Goal: Transaction & Acquisition: Purchase product/service

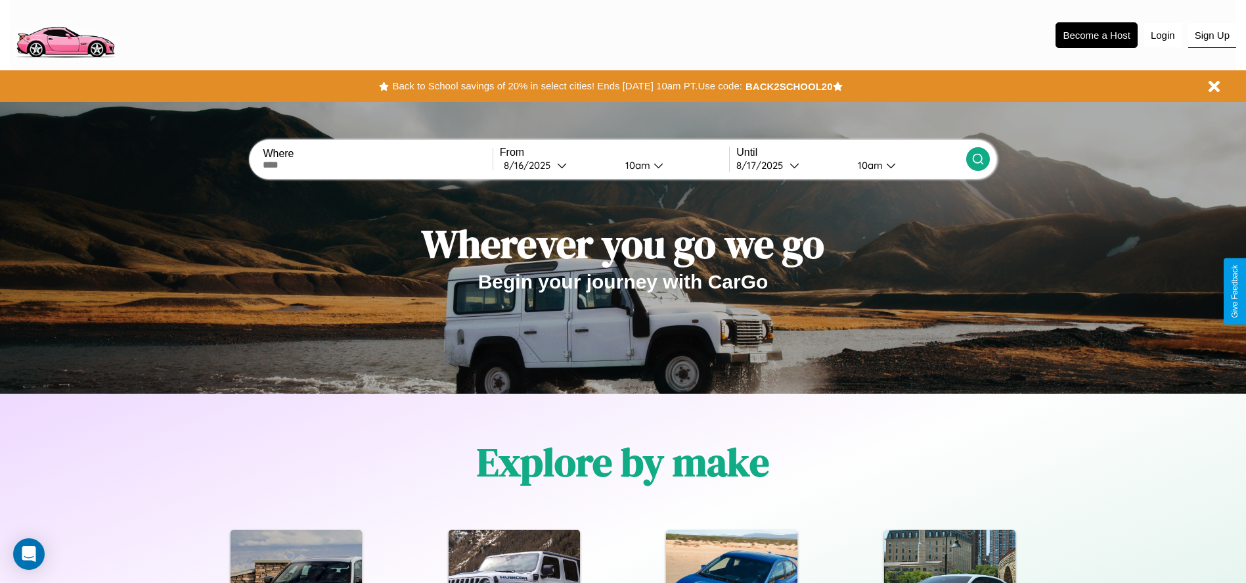
click at [1212, 35] on button "Sign Up" at bounding box center [1212, 35] width 48 height 25
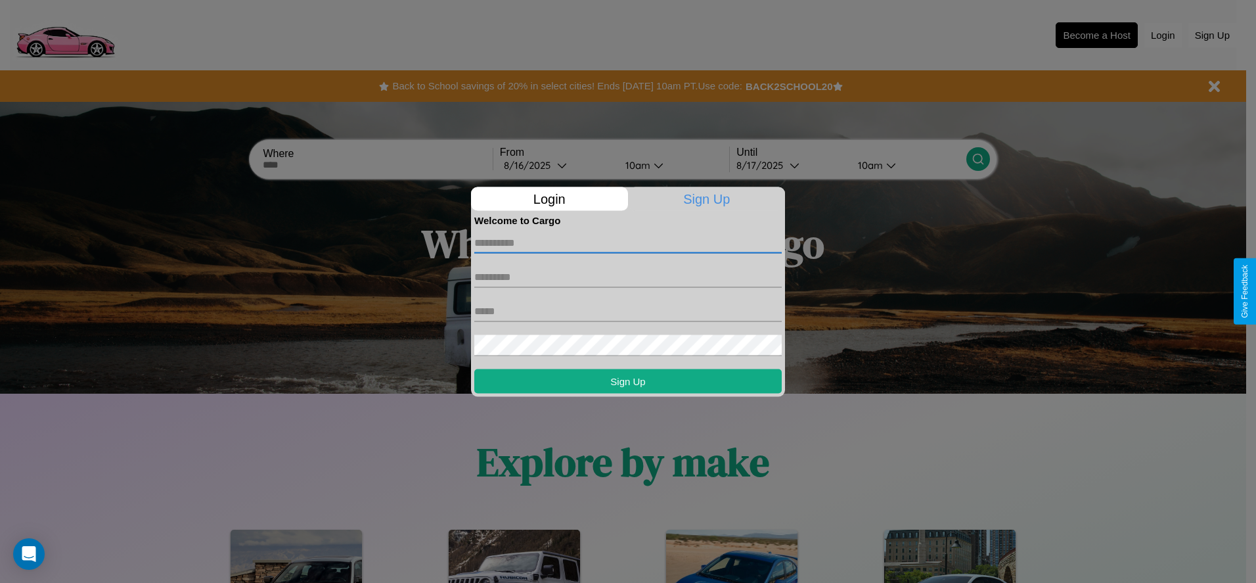
click at [628, 242] on input "text" at bounding box center [627, 242] width 307 height 21
type input "******"
click at [628, 277] on input "text" at bounding box center [627, 276] width 307 height 21
type input "******"
click at [628, 311] on input "text" at bounding box center [627, 310] width 307 height 21
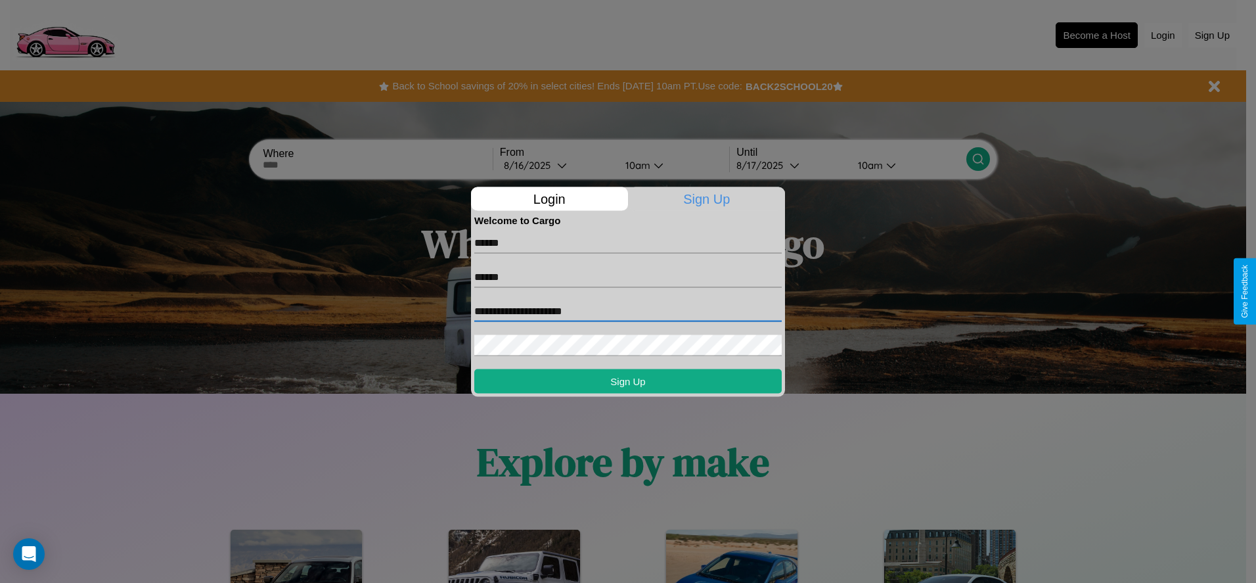
type input "**********"
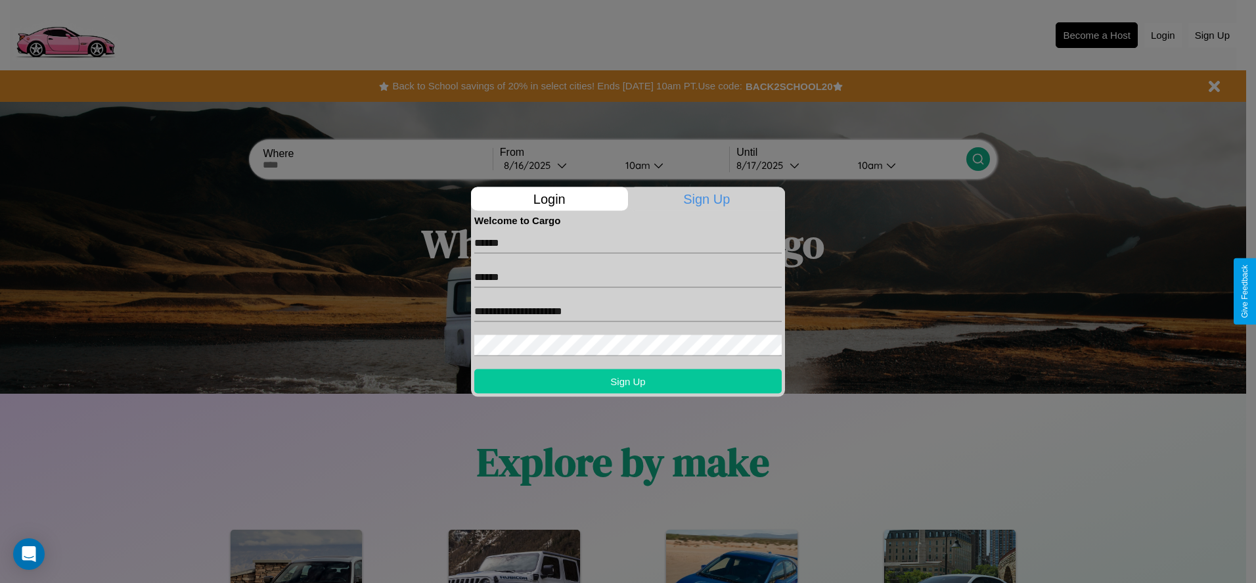
click at [628, 380] on button "Sign Up" at bounding box center [627, 380] width 307 height 24
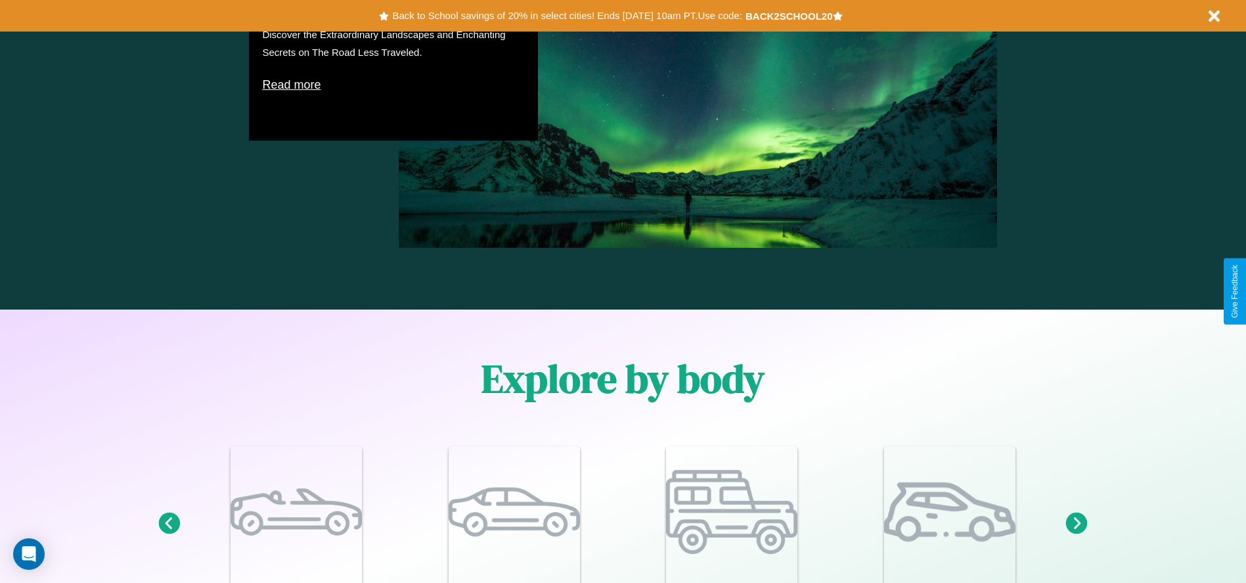
scroll to position [1146, 0]
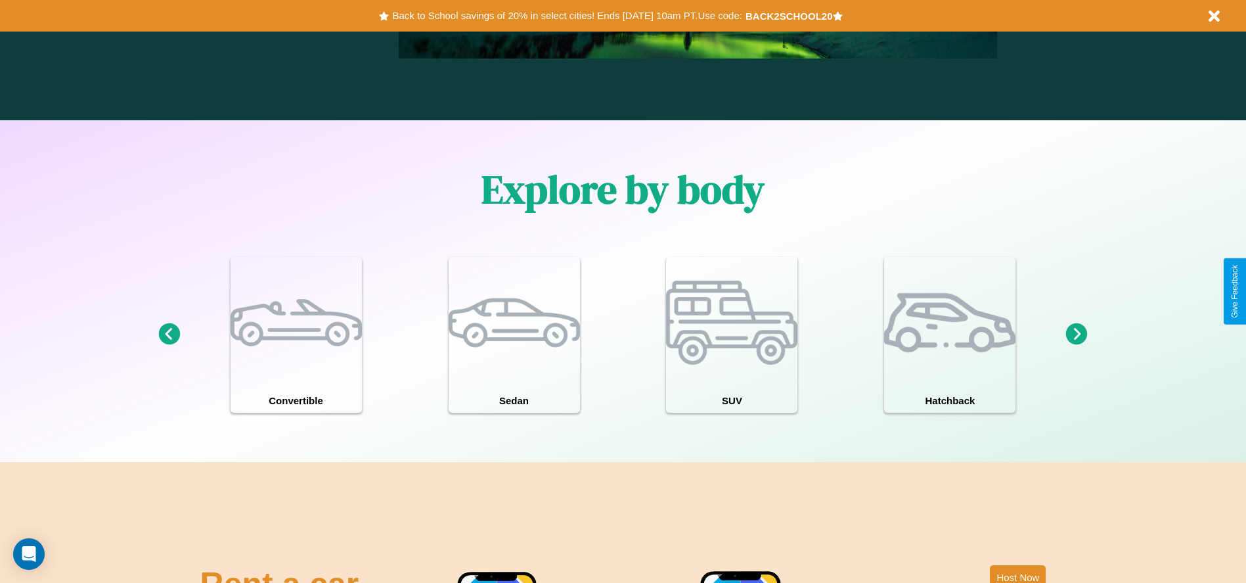
click at [1076, 334] on icon at bounding box center [1077, 334] width 22 height 22
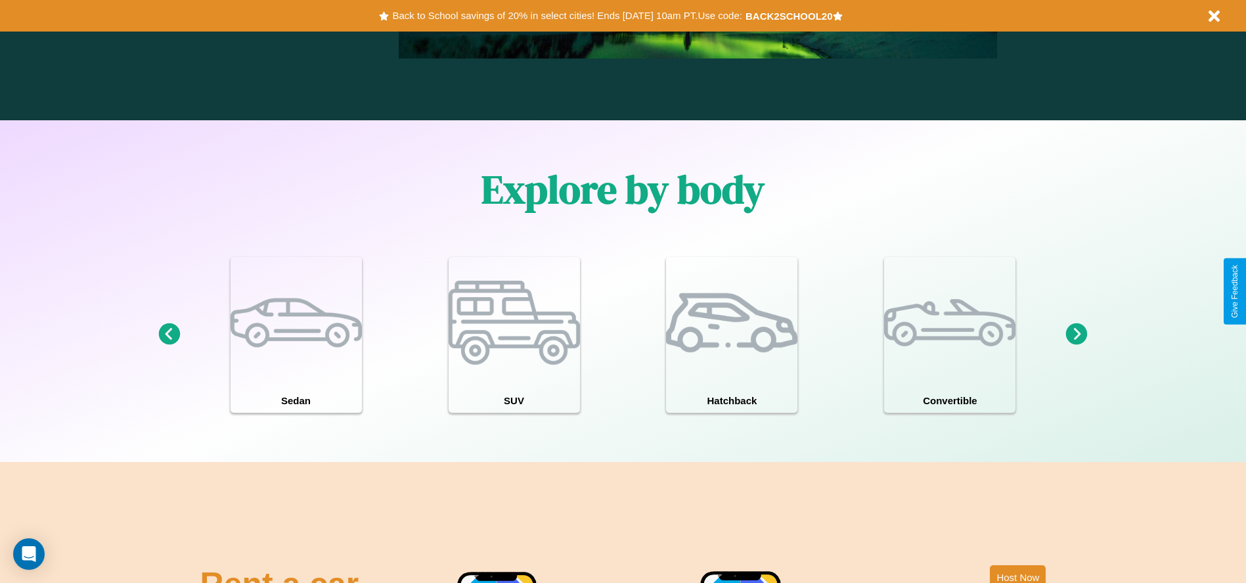
click at [1076, 334] on icon at bounding box center [1077, 334] width 22 height 22
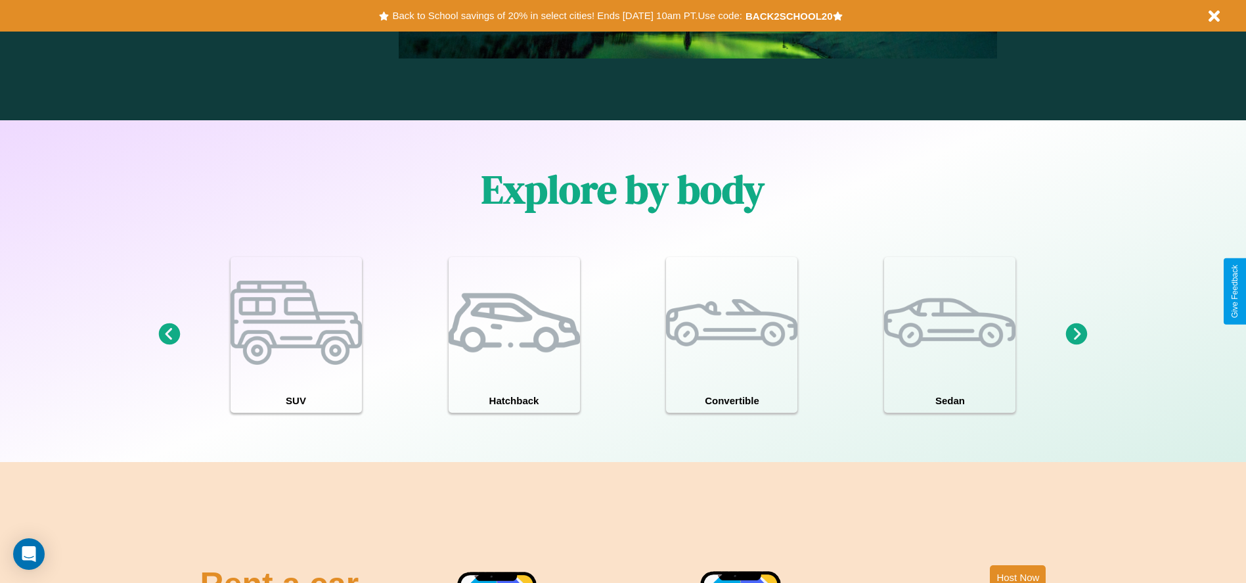
click at [1076, 334] on icon at bounding box center [1077, 334] width 22 height 22
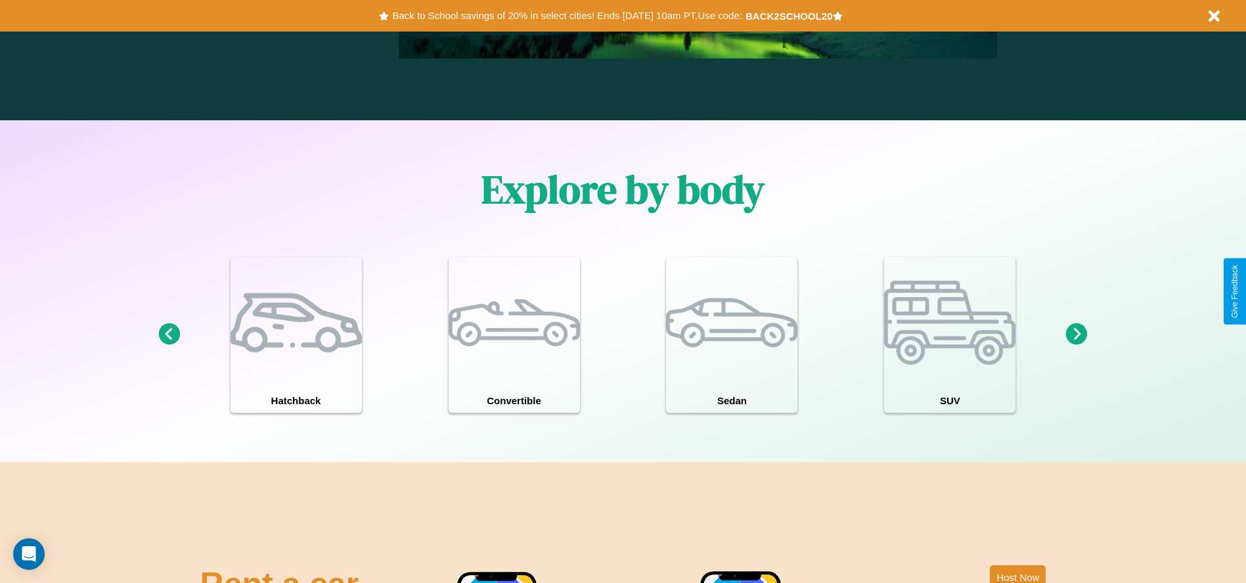
click at [169, 334] on icon at bounding box center [169, 334] width 22 height 22
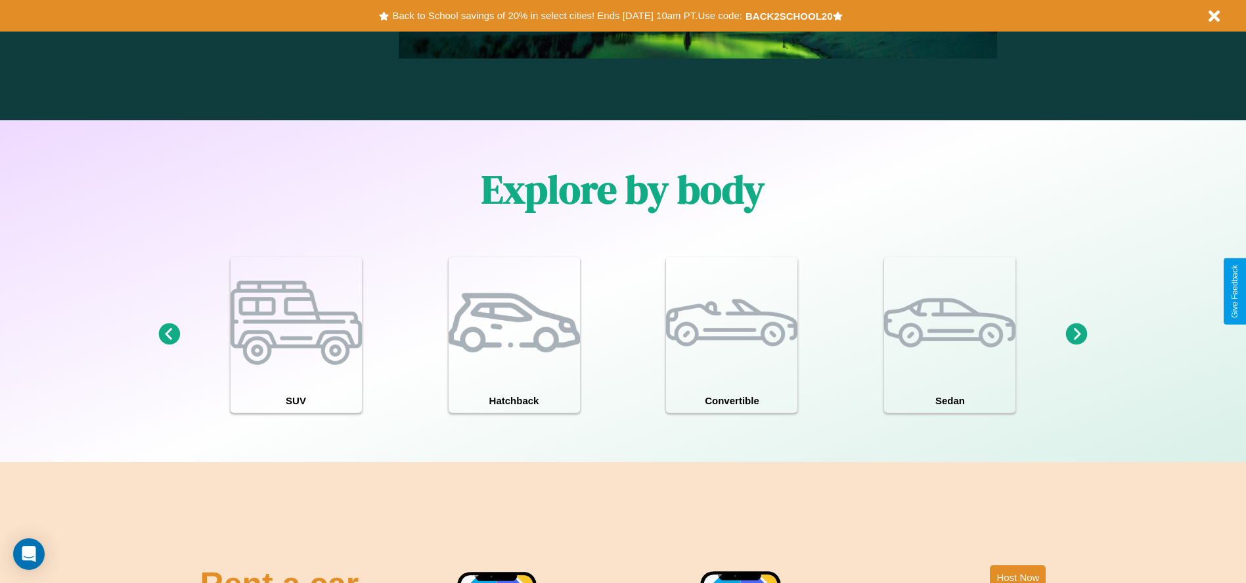
click at [1076, 334] on icon at bounding box center [1077, 334] width 22 height 22
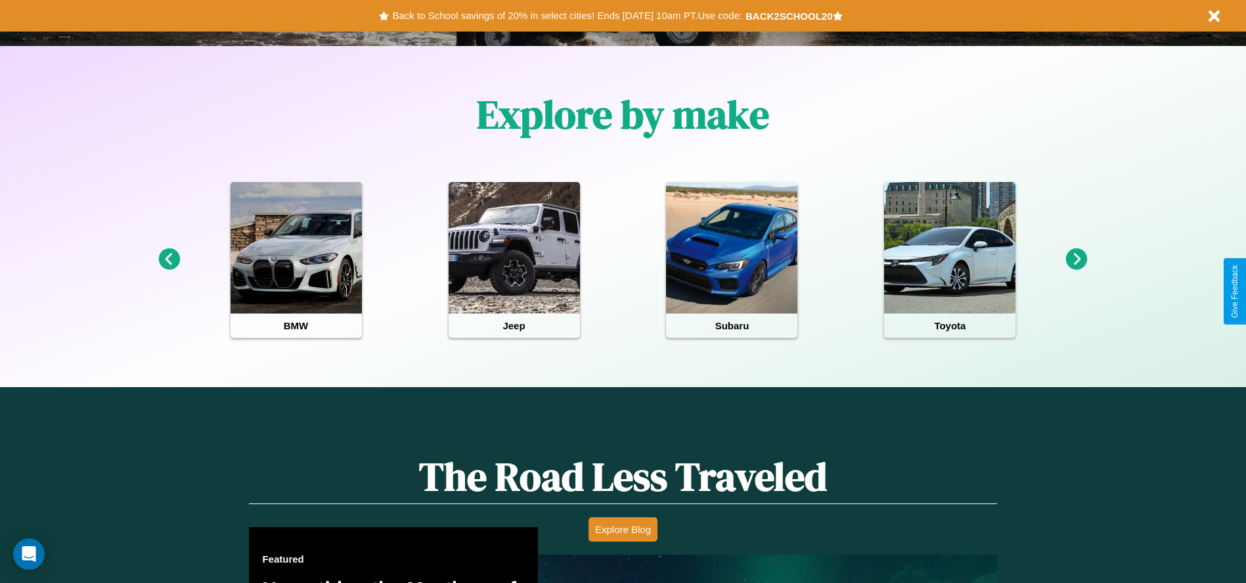
scroll to position [273, 0]
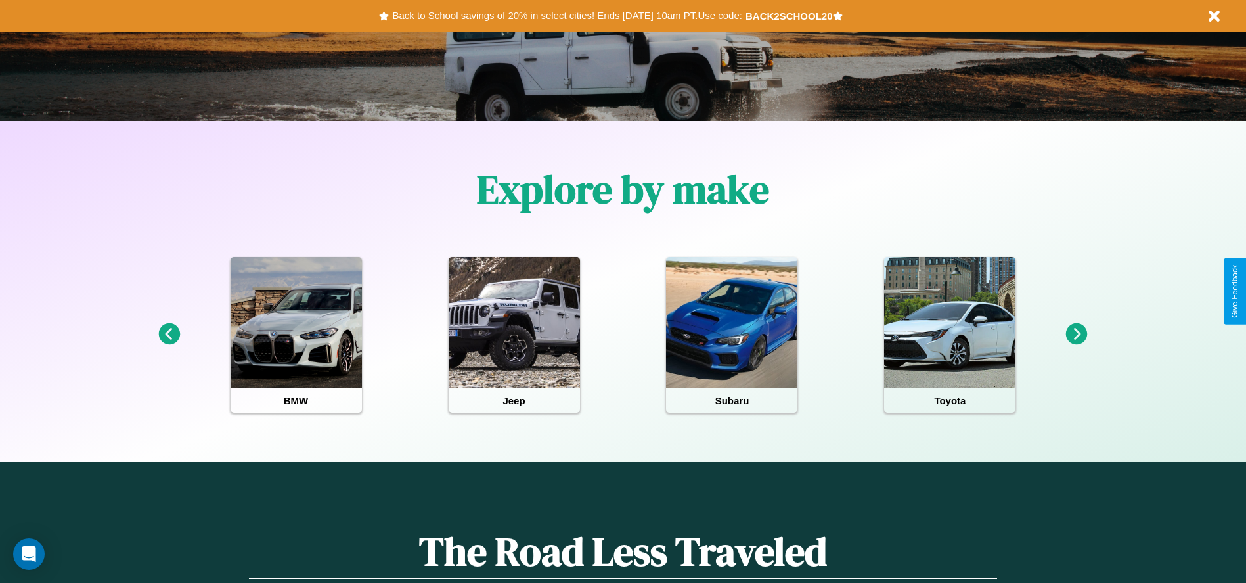
click at [1076, 334] on icon at bounding box center [1077, 334] width 22 height 22
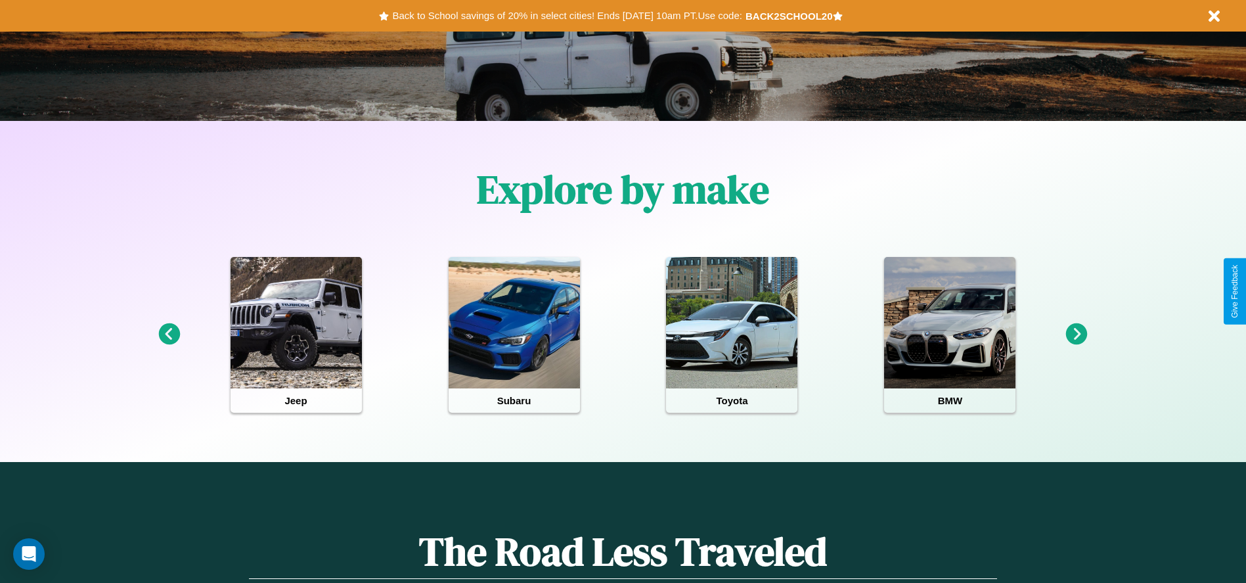
click at [1076, 334] on icon at bounding box center [1077, 334] width 22 height 22
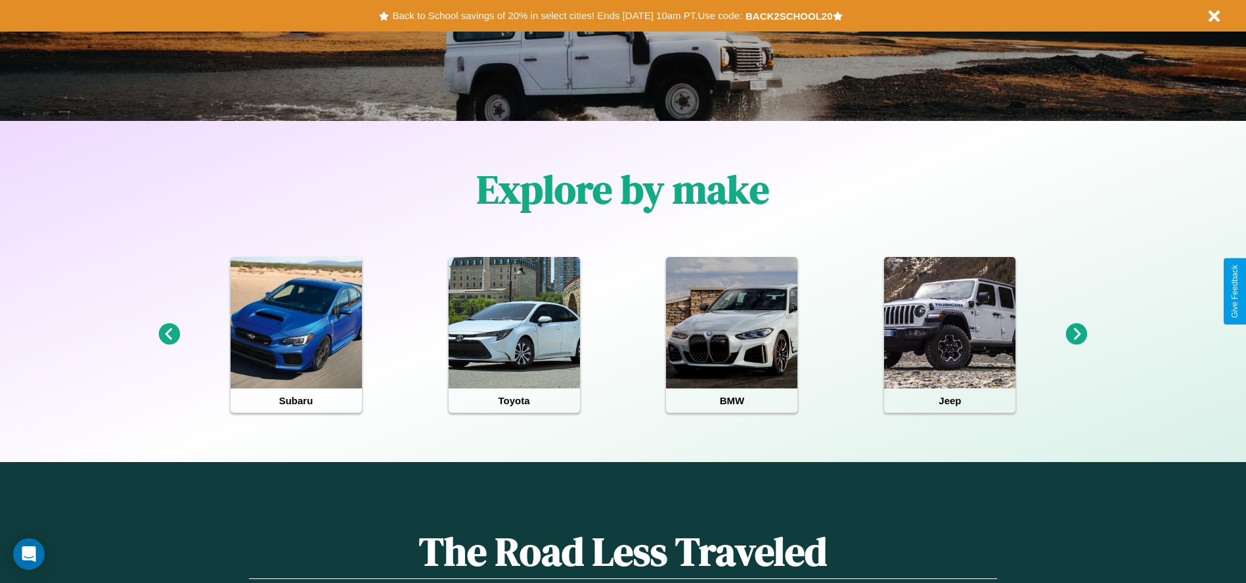
click at [169, 334] on icon at bounding box center [169, 334] width 22 height 22
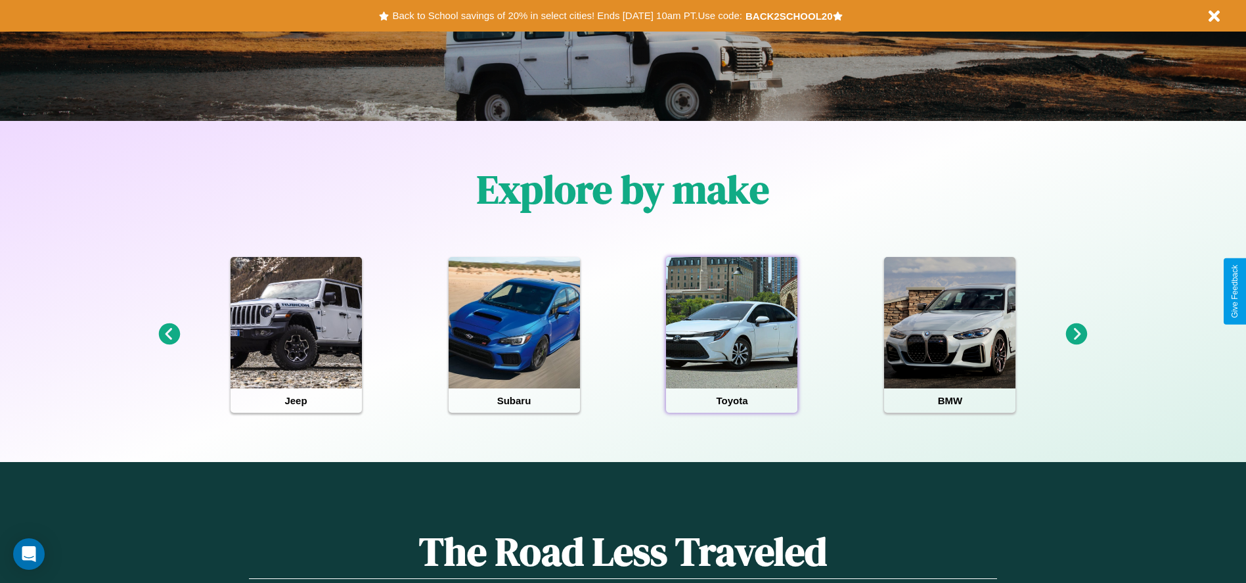
click at [732, 334] on div at bounding box center [731, 322] width 131 height 131
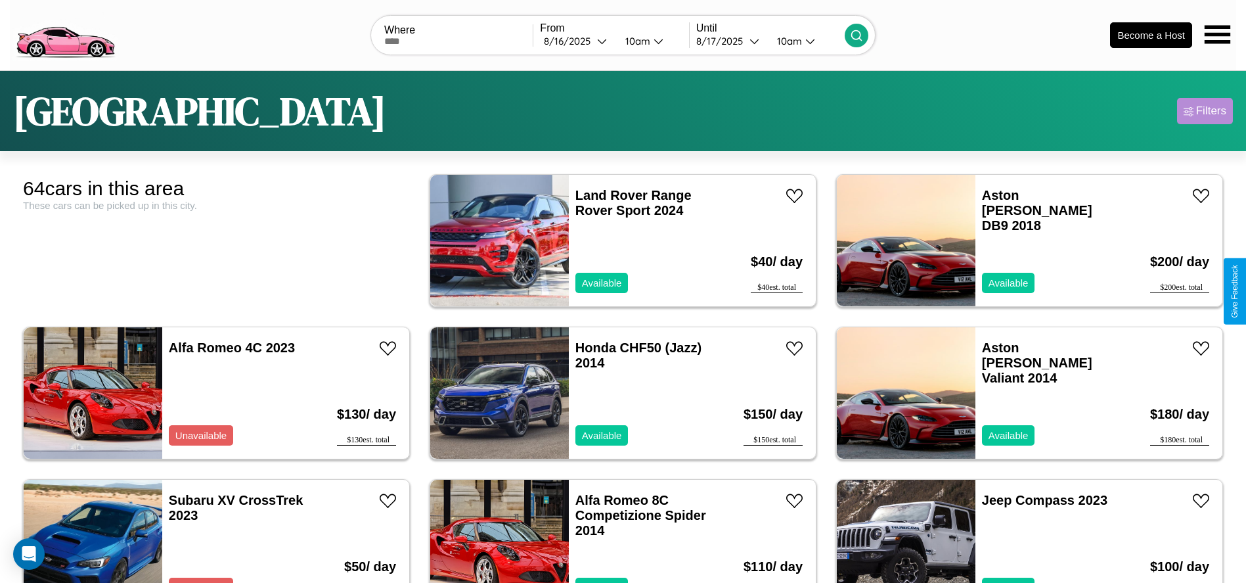
click at [1205, 111] on div "Filters" at bounding box center [1211, 110] width 30 height 13
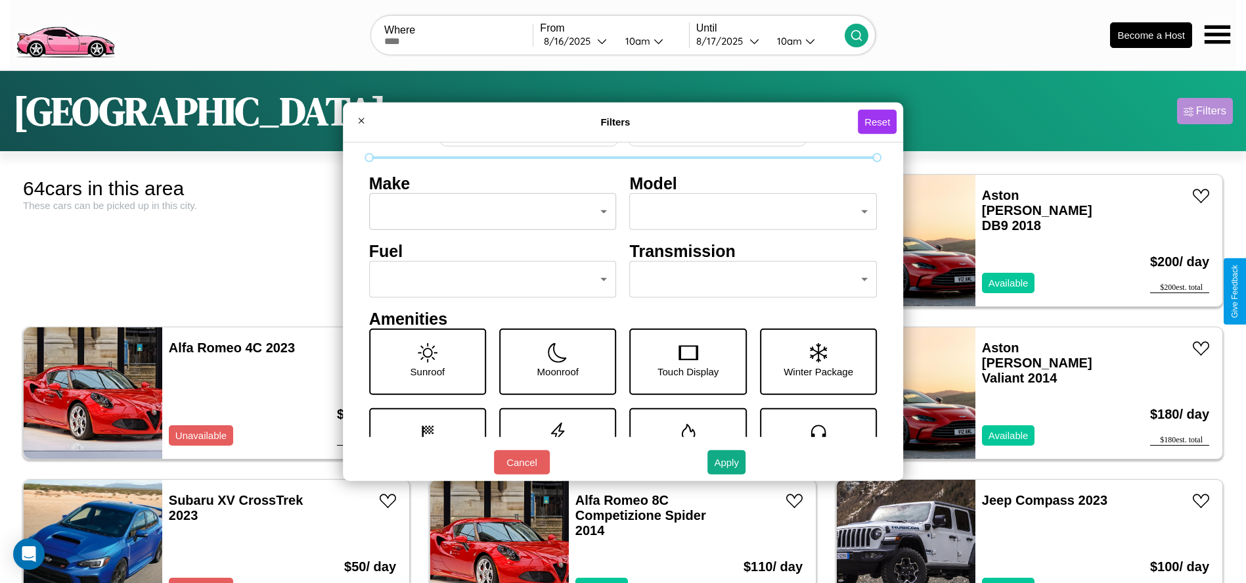
scroll to position [137, 0]
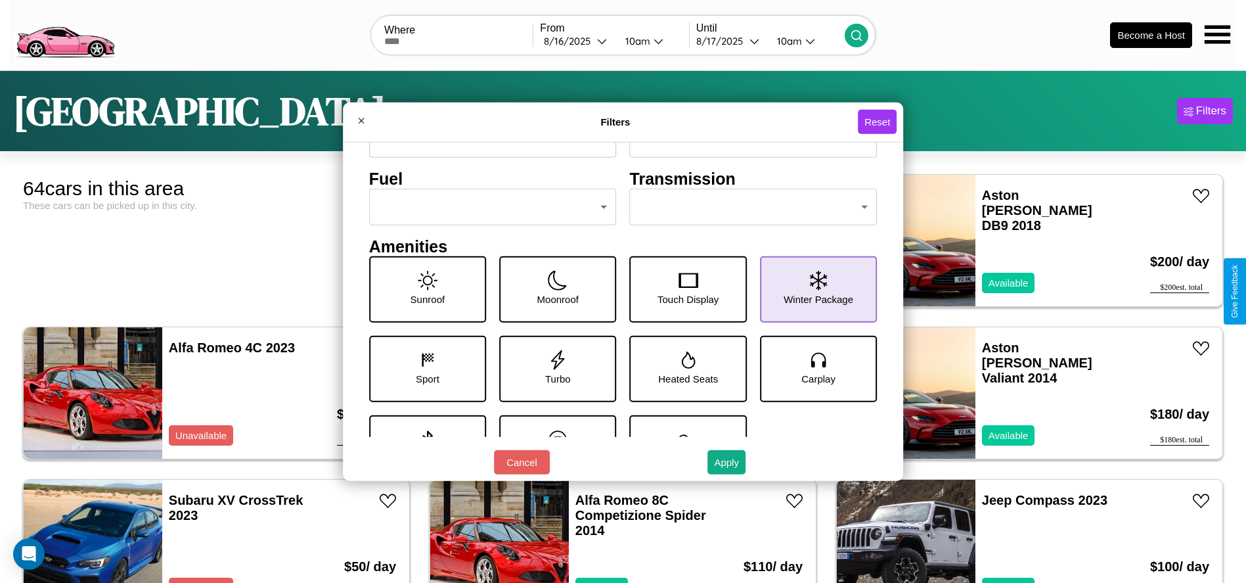
click at [811, 289] on icon at bounding box center [818, 280] width 17 height 20
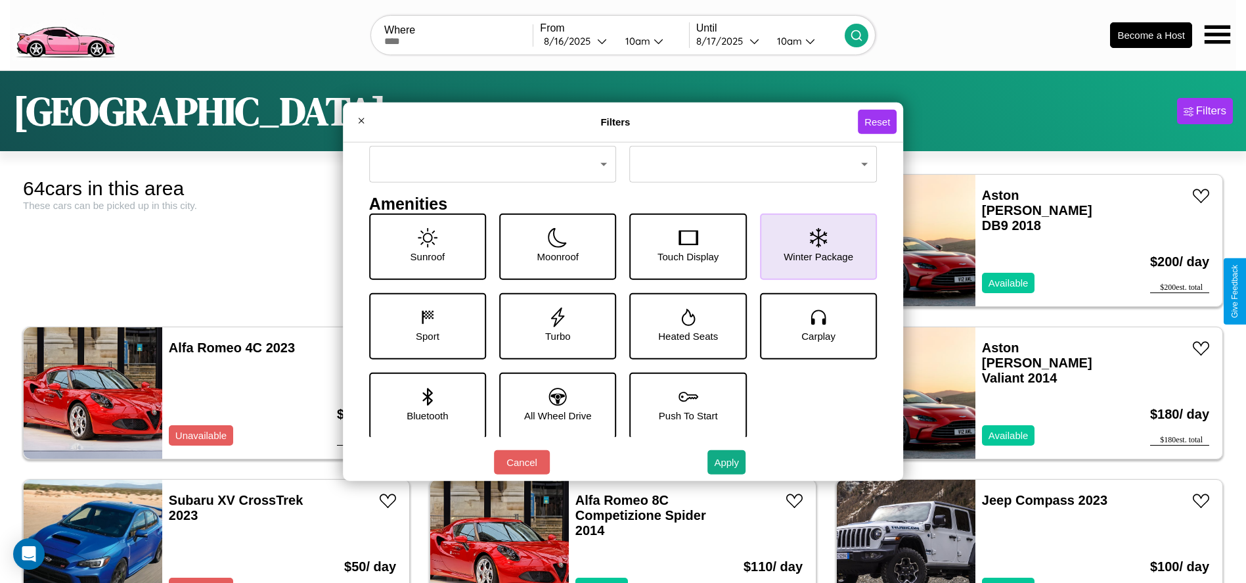
scroll to position [182, 0]
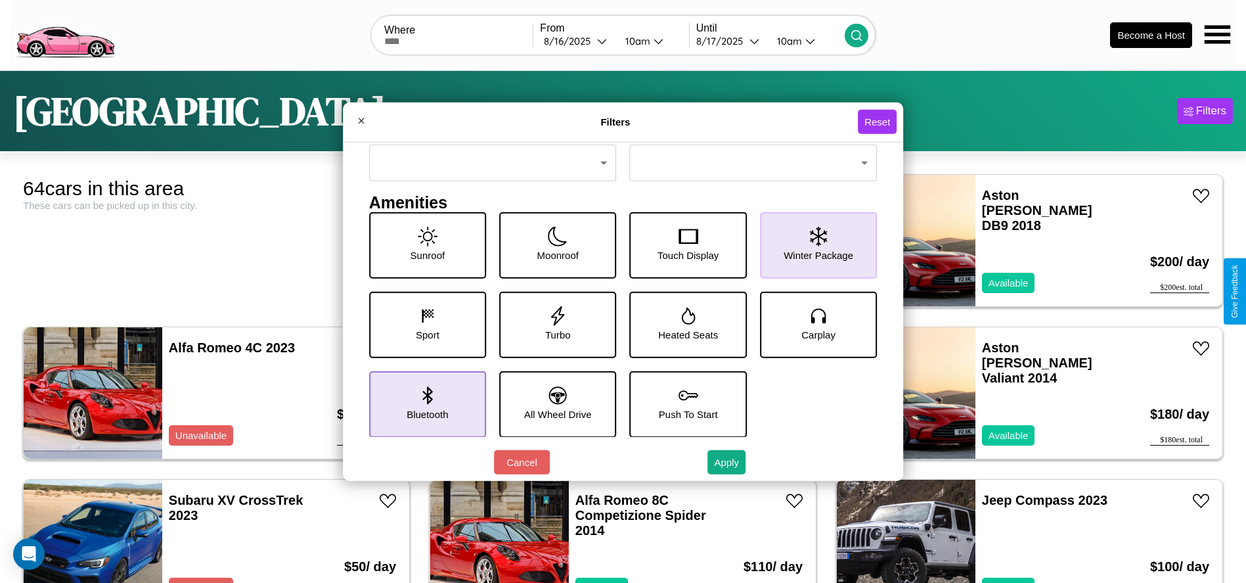
click at [424, 403] on icon at bounding box center [427, 395] width 10 height 18
click at [553, 403] on icon at bounding box center [558, 395] width 18 height 18
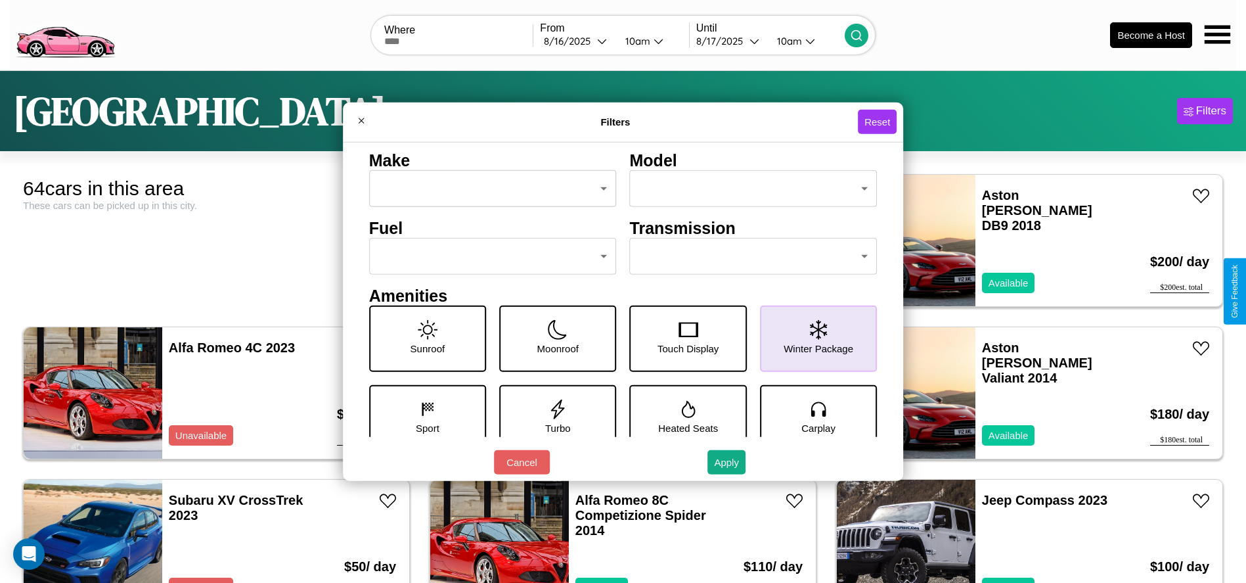
scroll to position [55, 0]
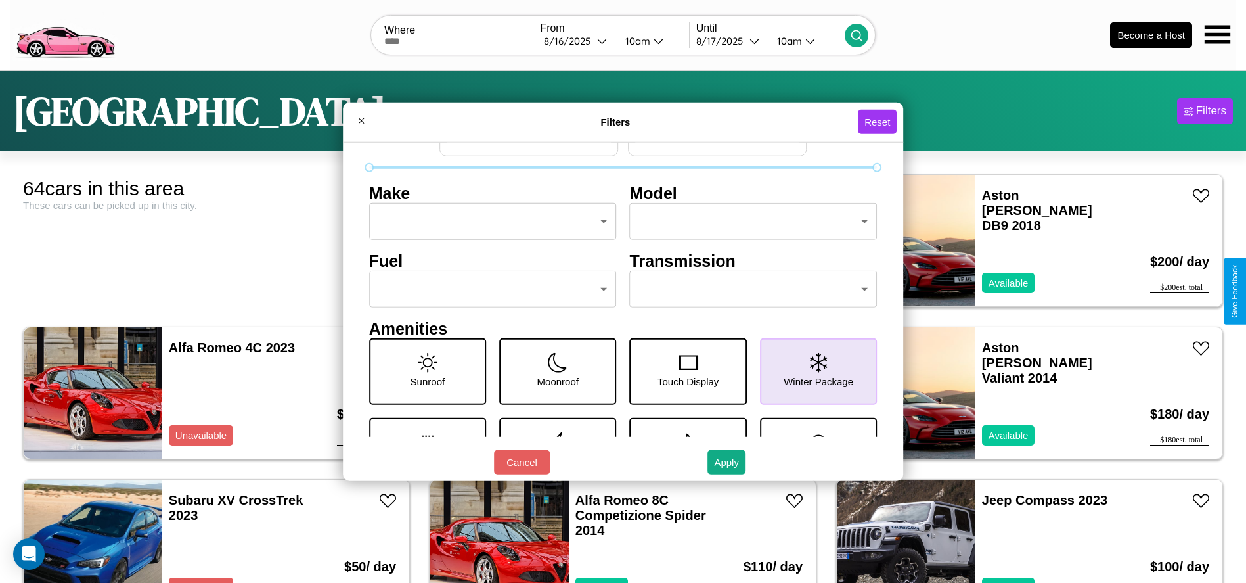
click at [747, 289] on body "CarGo Where From [DATE] 10am Until [DATE] 10am Become a Host [GEOGRAPHIC_DATA] …" at bounding box center [623, 332] width 1246 height 664
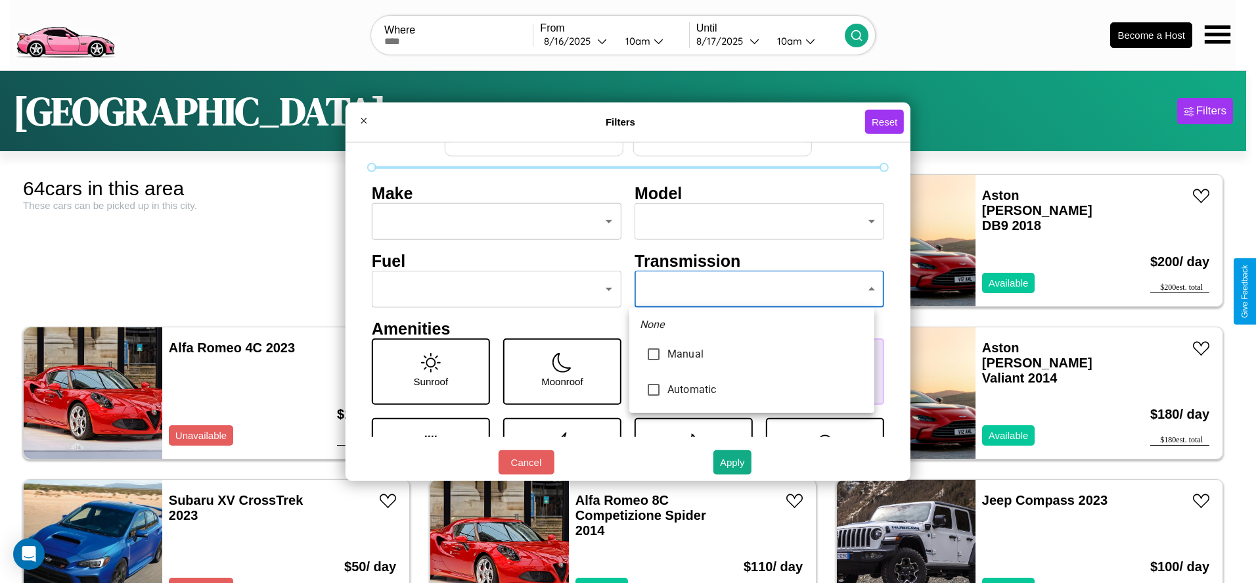
type input "******"
click at [751, 289] on div at bounding box center [628, 291] width 1256 height 583
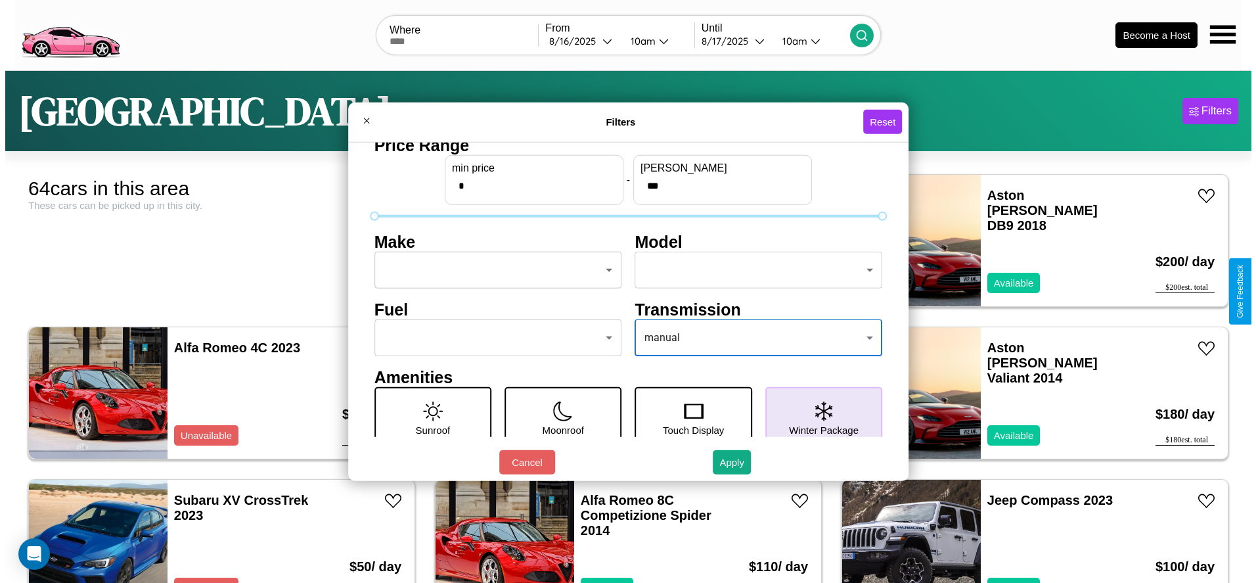
scroll to position [0, 0]
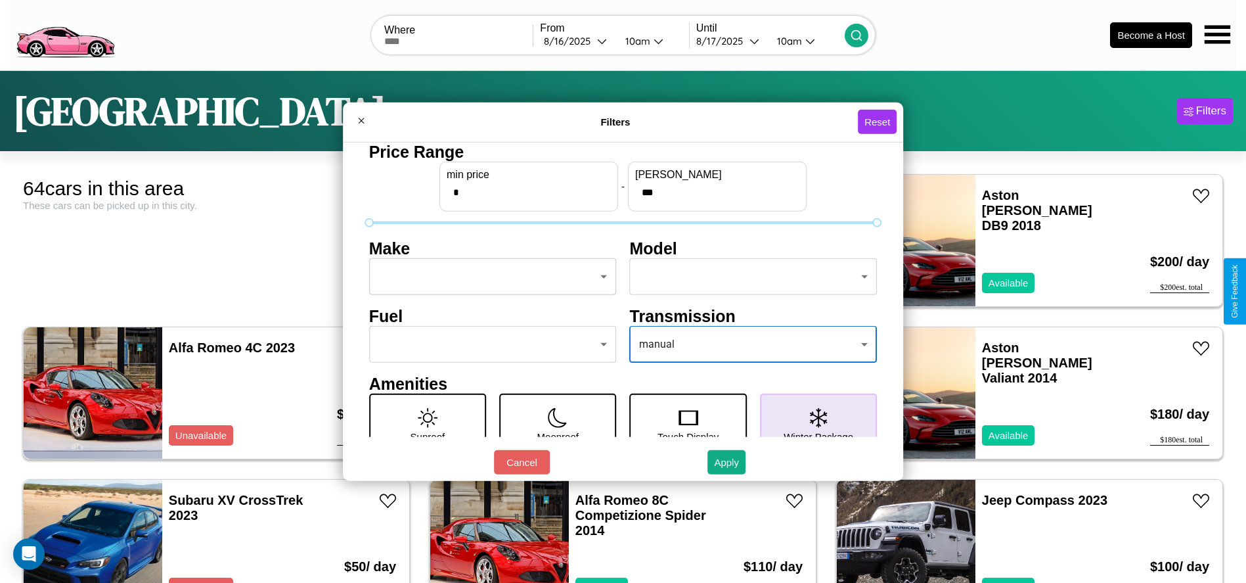
click at [489, 277] on body "CarGo Where From [DATE] 10am Until [DATE] 10am Become a Host [GEOGRAPHIC_DATA] …" at bounding box center [623, 332] width 1246 height 664
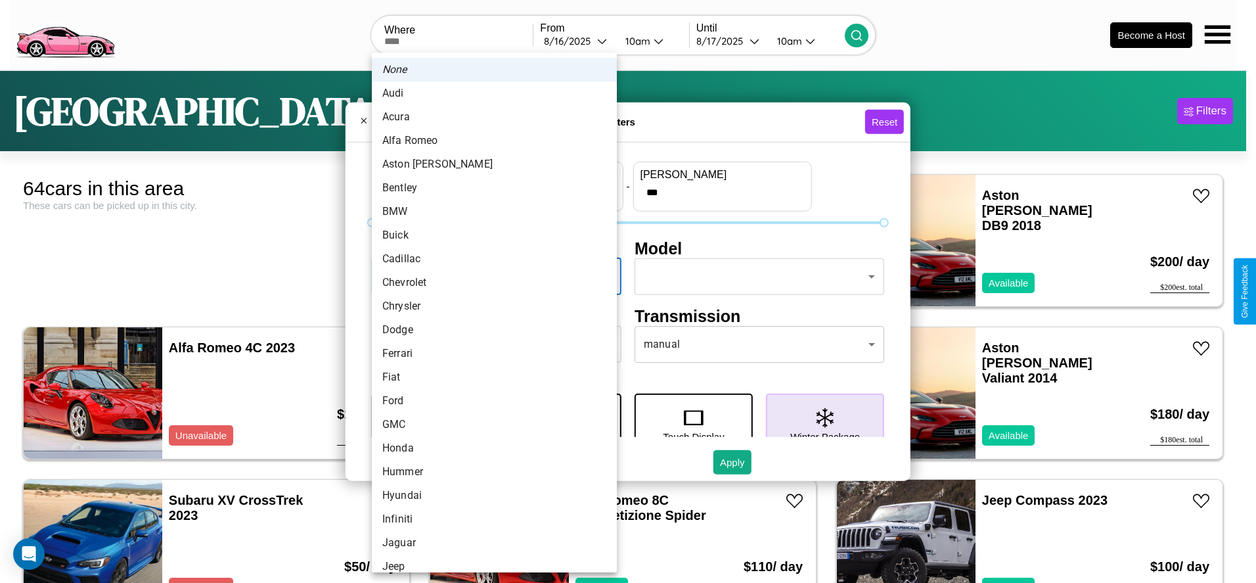
scroll to position [136, 0]
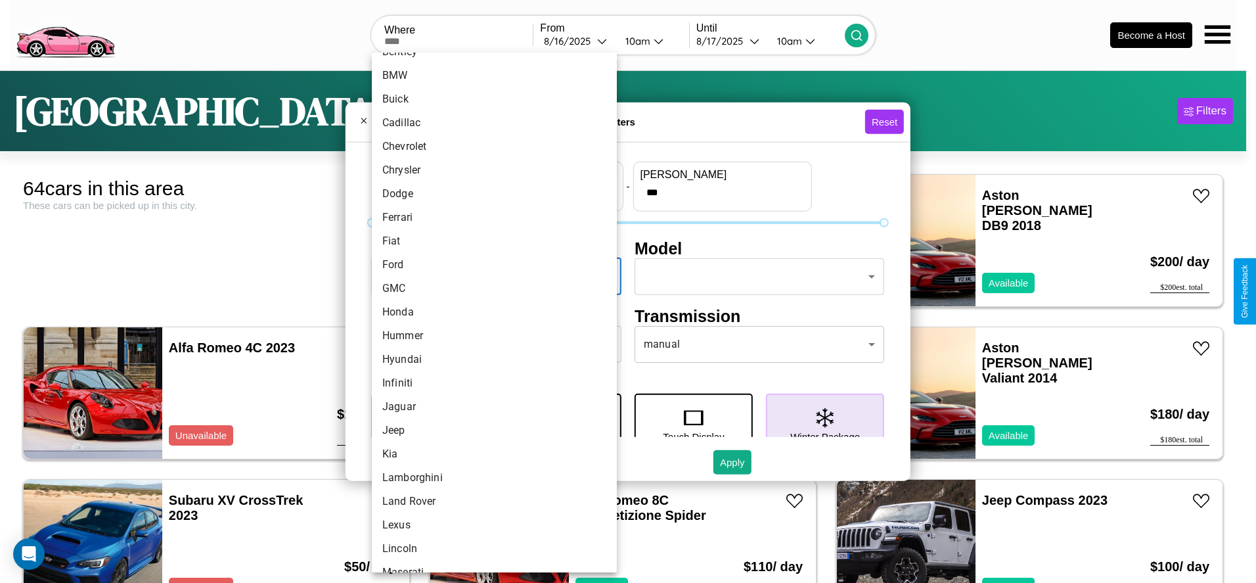
click at [489, 312] on li "Honda" at bounding box center [494, 312] width 245 height 24
type input "*****"
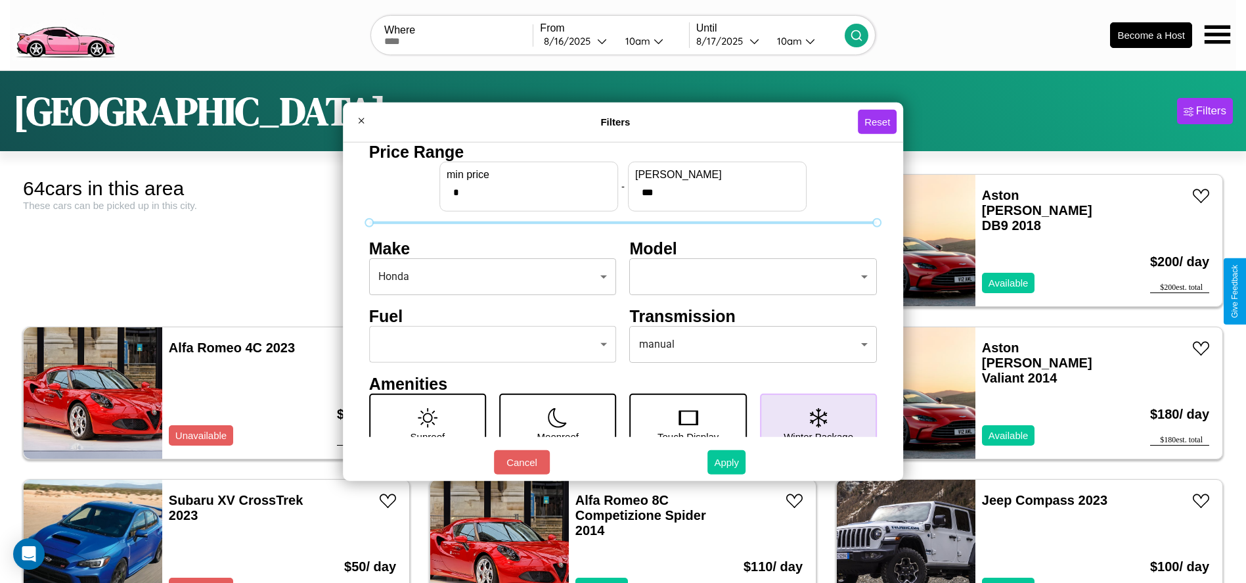
click at [727, 462] on button "Apply" at bounding box center [726, 462] width 38 height 24
